Goal: Information Seeking & Learning: Learn about a topic

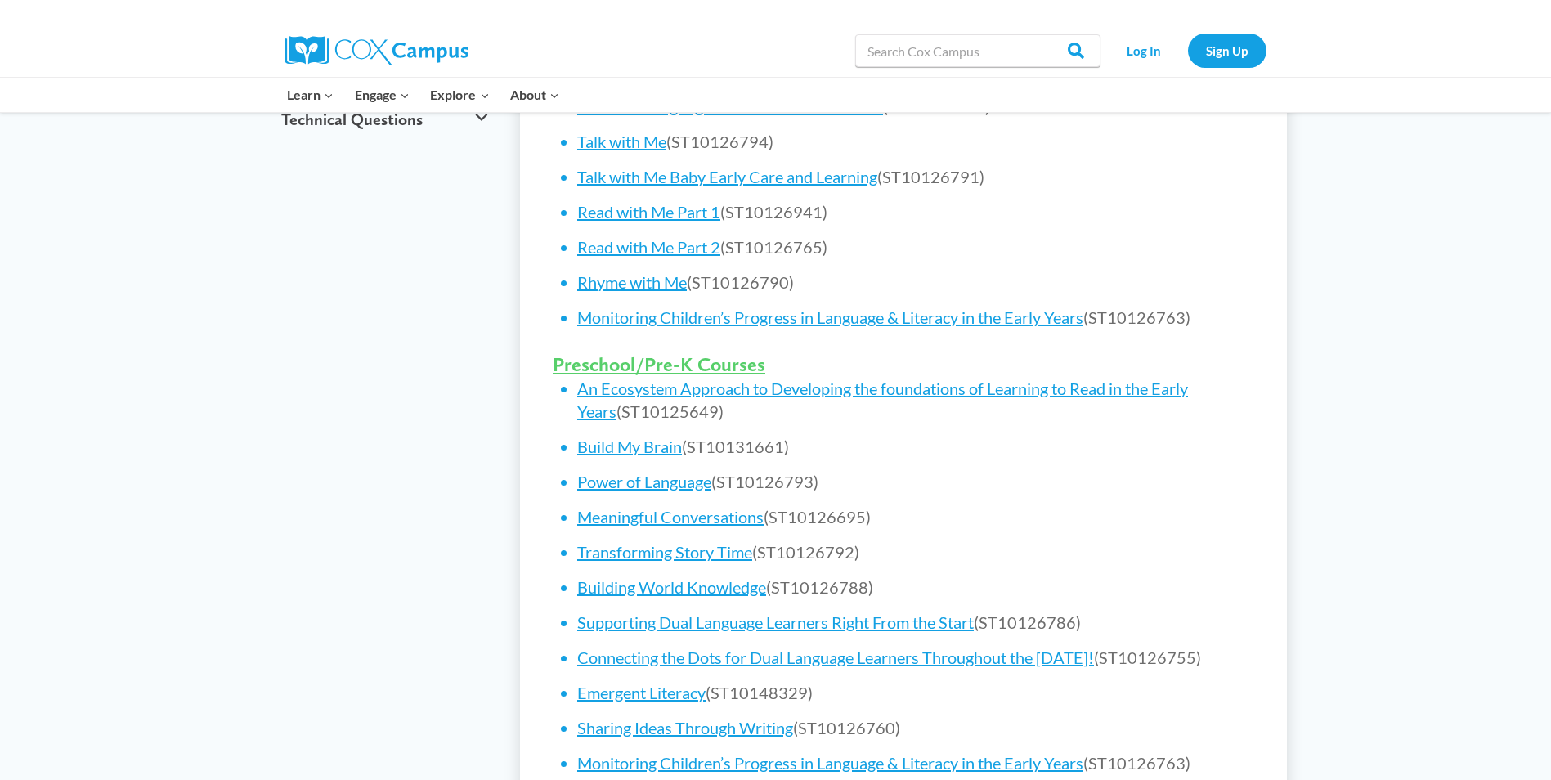
scroll to position [818, 0]
click at [637, 247] on link "Read with Me Part 2" at bounding box center [648, 246] width 143 height 20
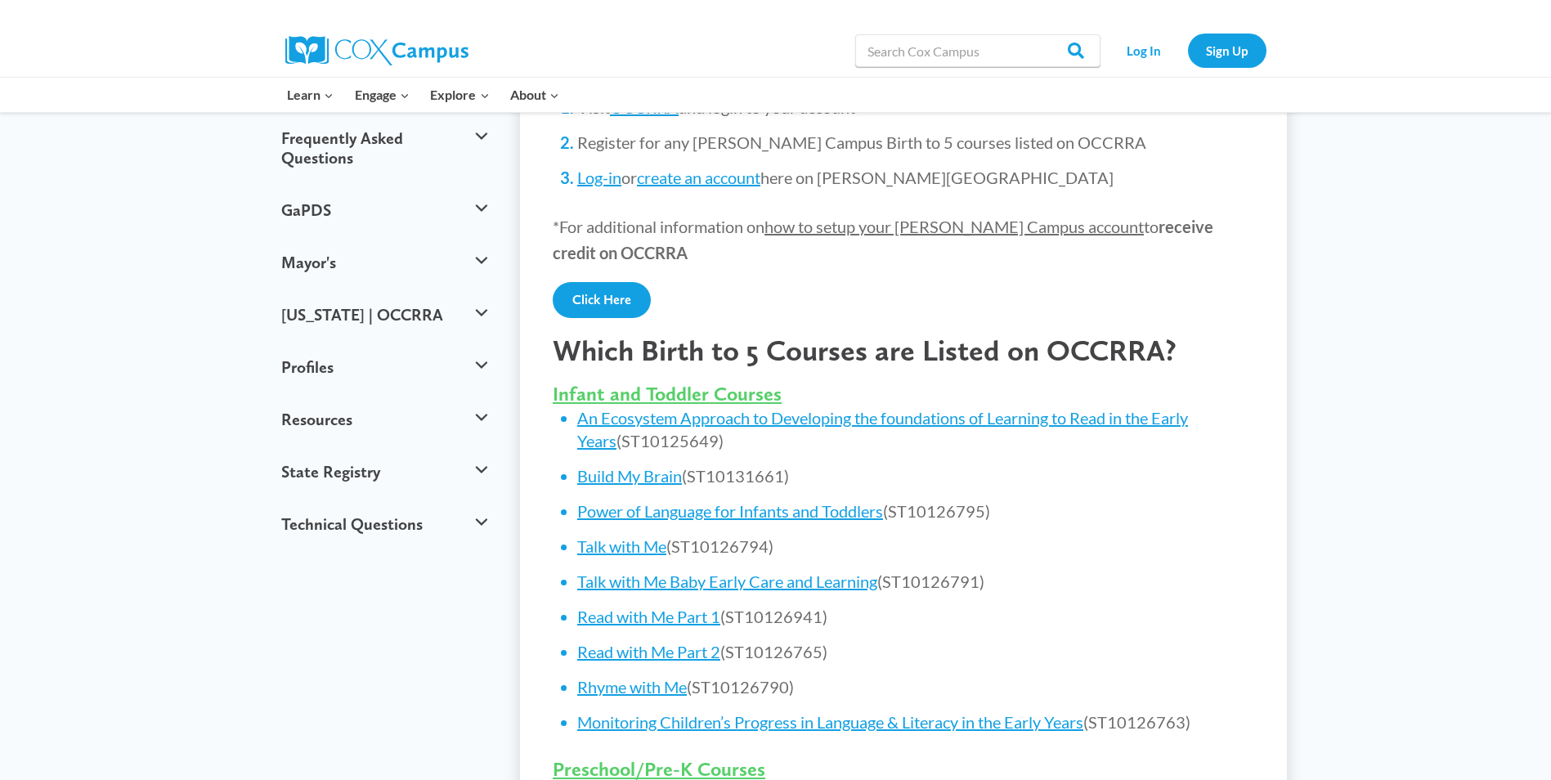
scroll to position [572, 0]
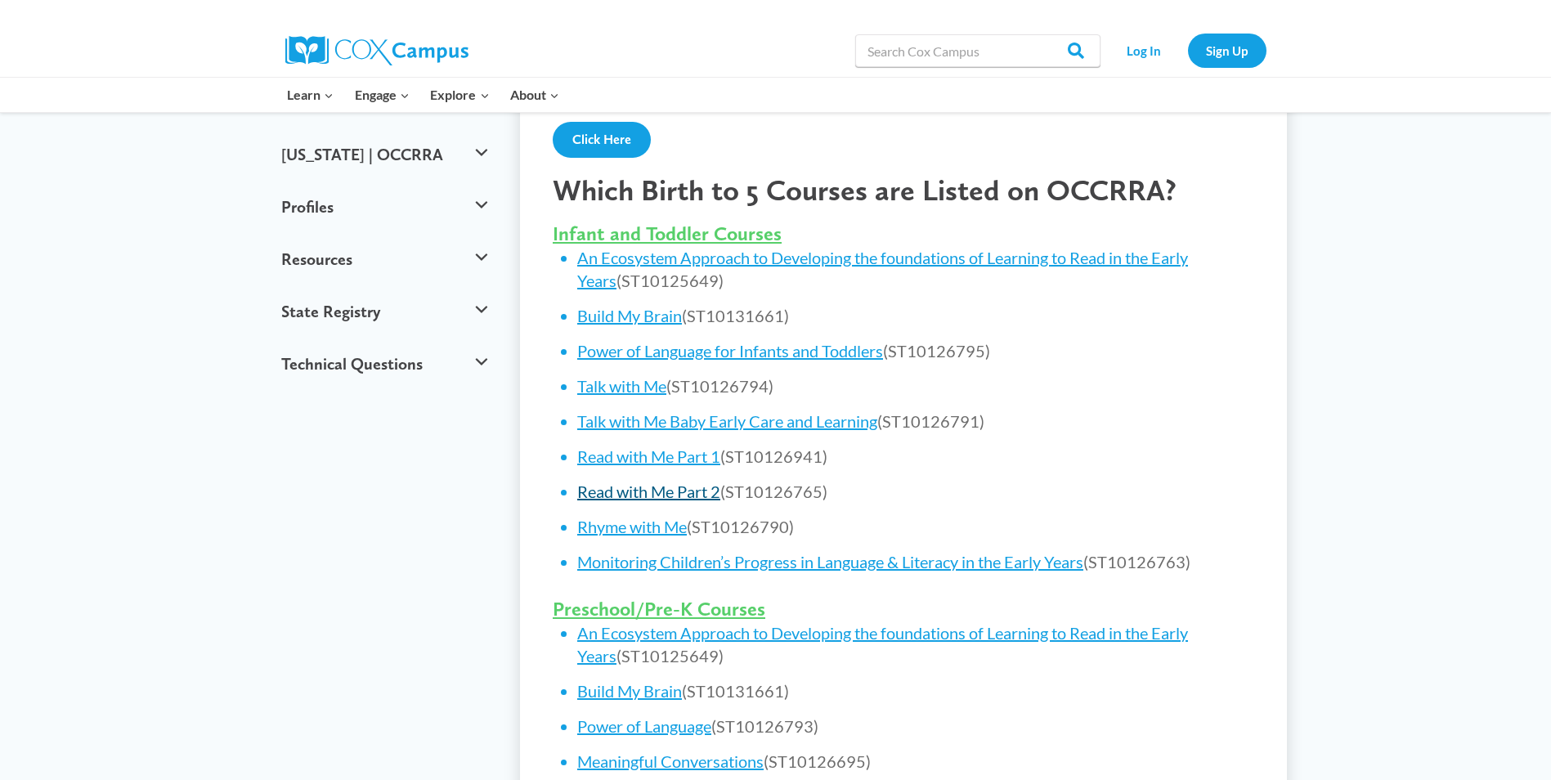
click at [675, 483] on link "Read with Me Part 2" at bounding box center [648, 492] width 143 height 20
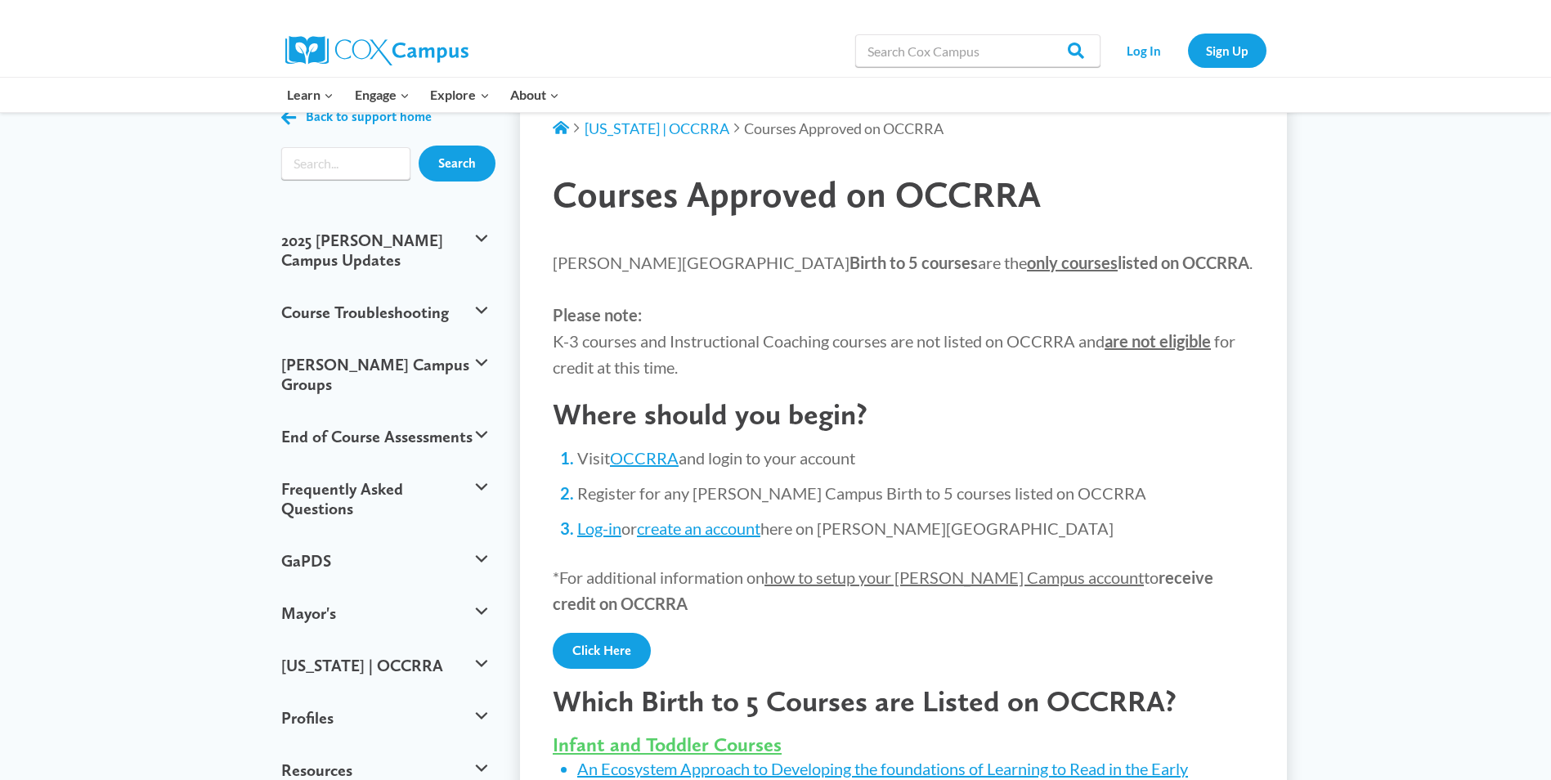
scroll to position [0, 0]
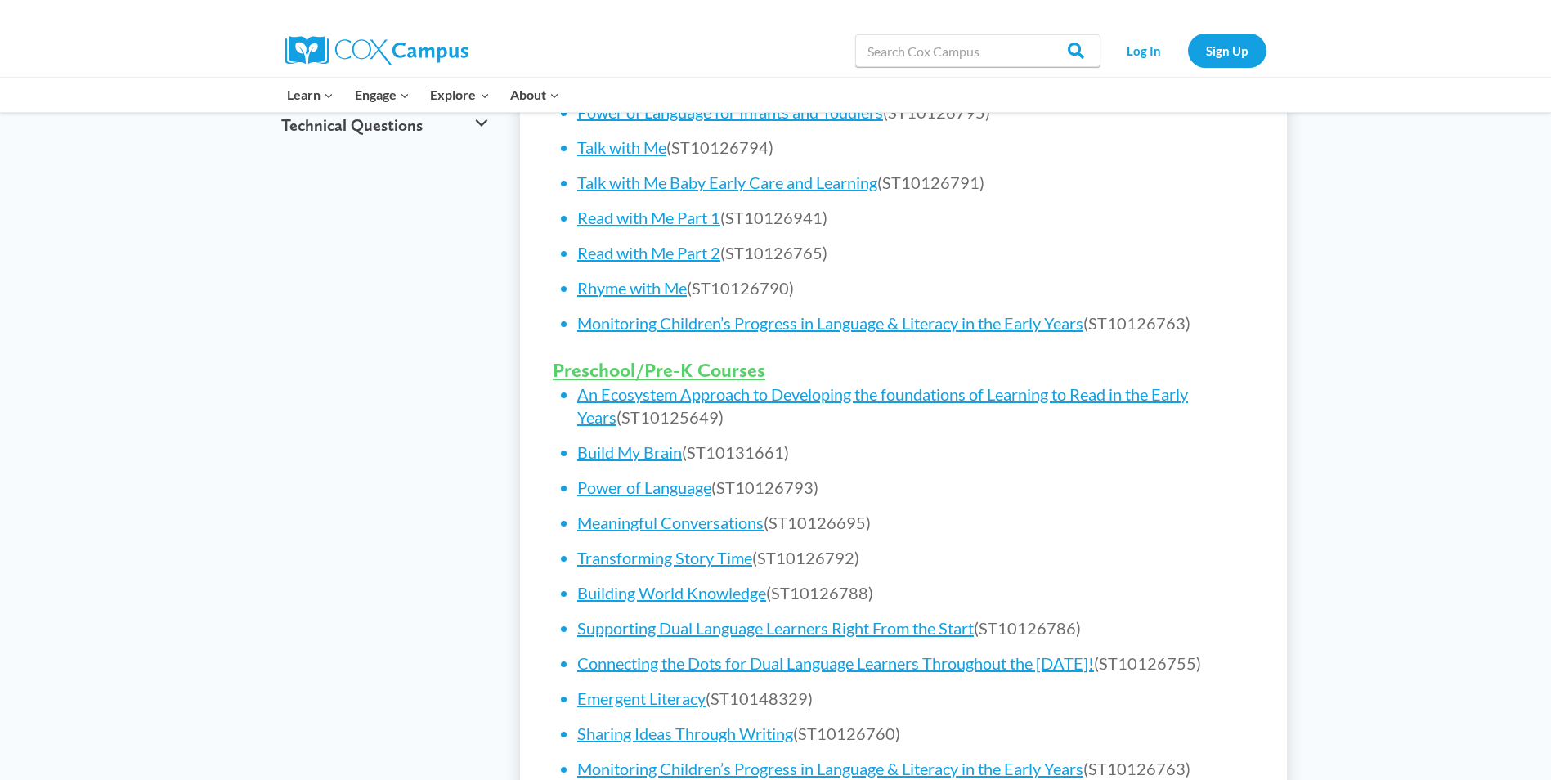
scroll to position [818, 0]
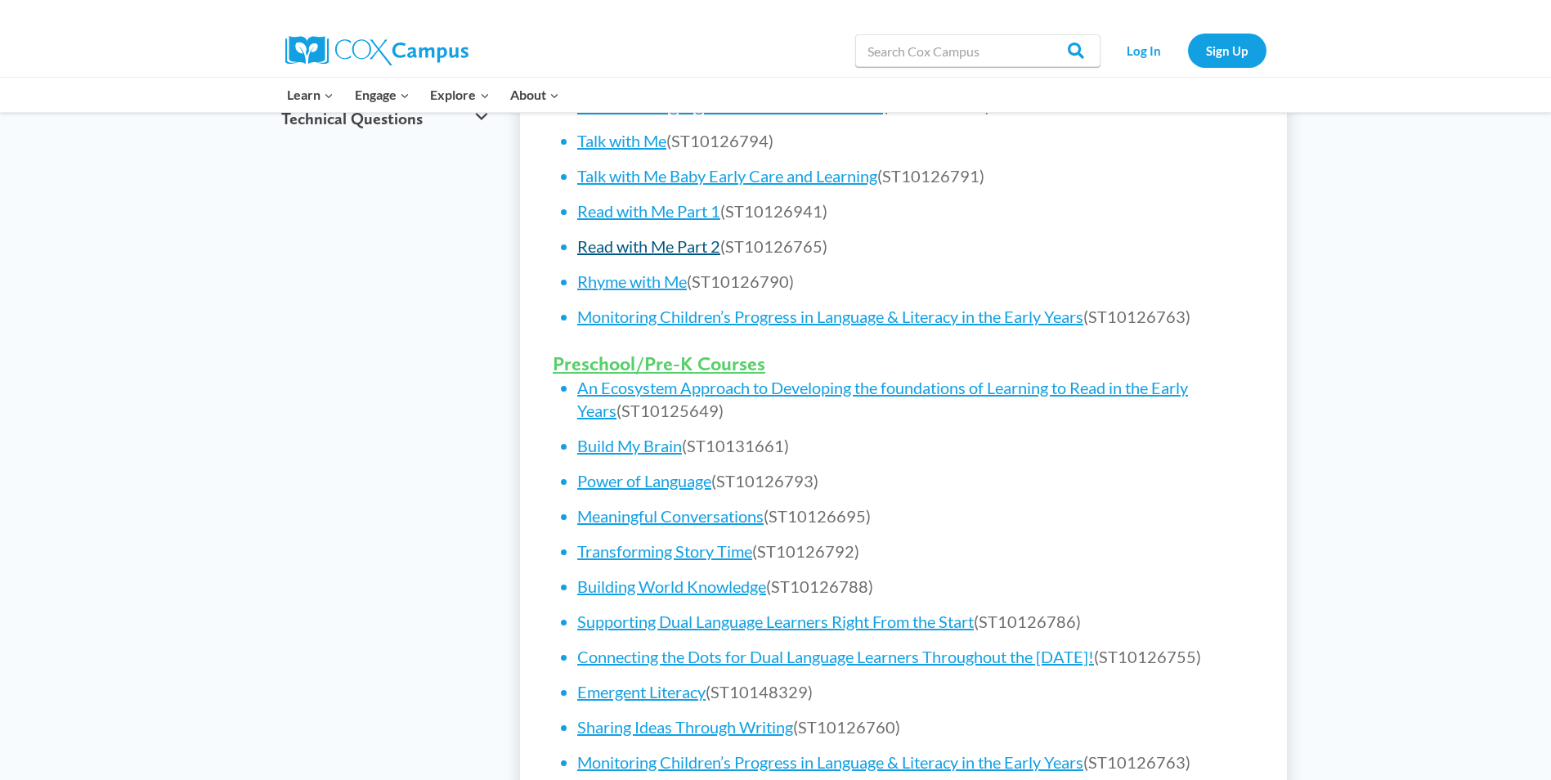
click at [651, 248] on link "Read with Me Part 2" at bounding box center [648, 246] width 143 height 20
